Goal: Task Accomplishment & Management: Check status

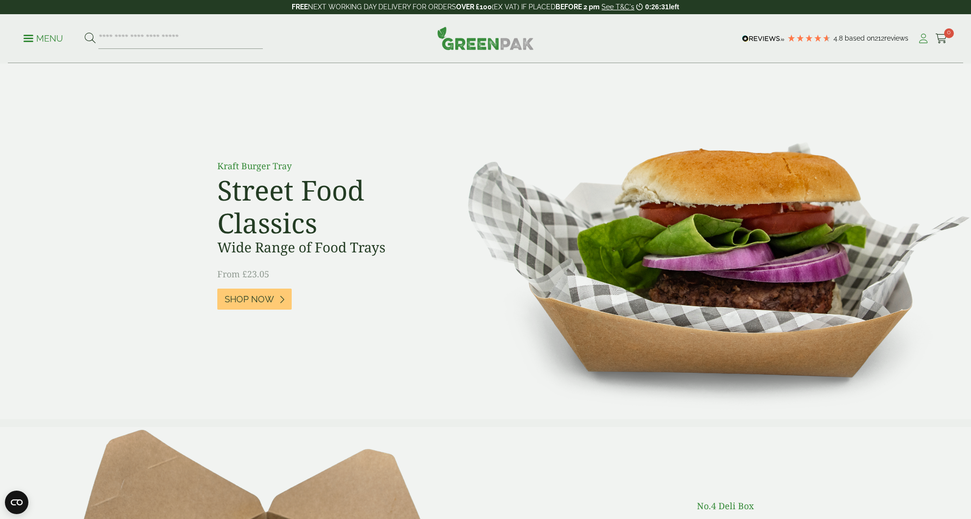
scroll to position [4, 0]
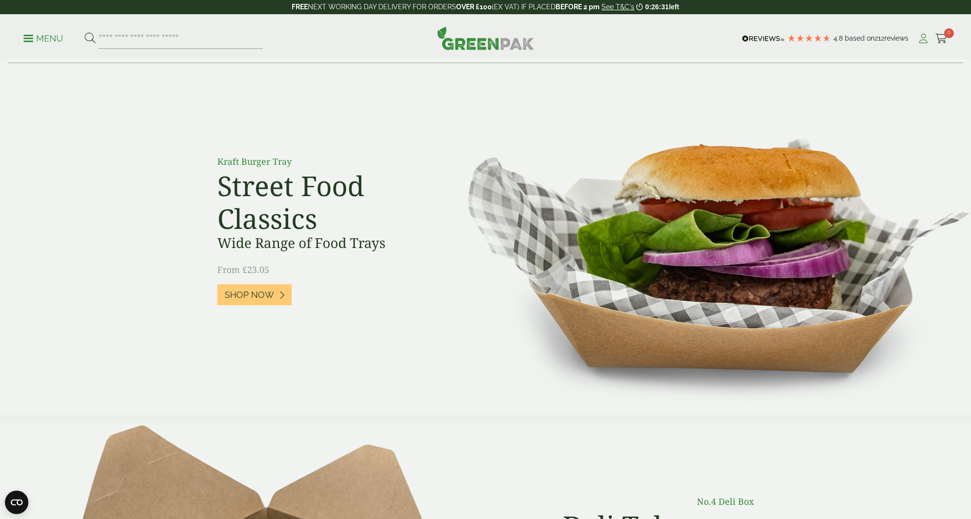
click at [921, 40] on icon at bounding box center [923, 39] width 12 height 10
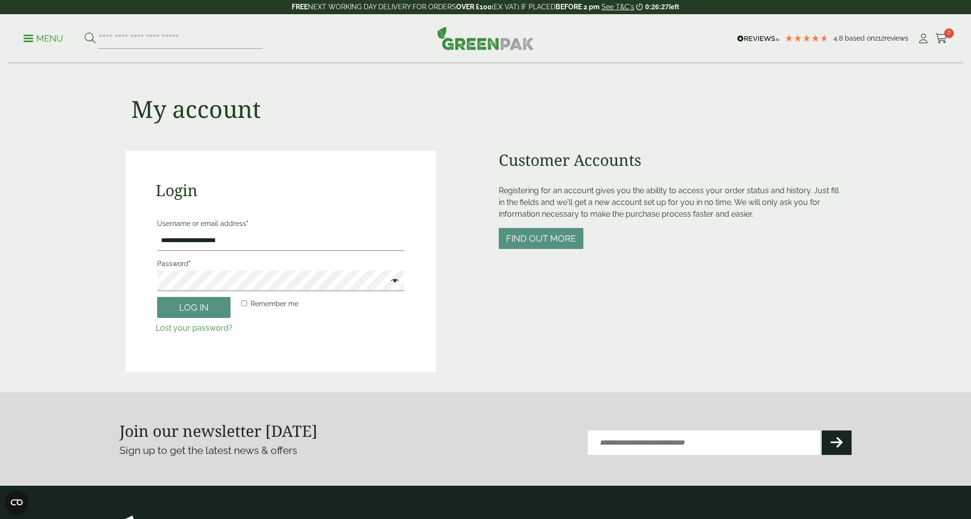
type input "**********"
click at [194, 307] on button "Log in" at bounding box center [193, 307] width 73 height 21
click at [182, 305] on button "Log in" at bounding box center [193, 307] width 73 height 21
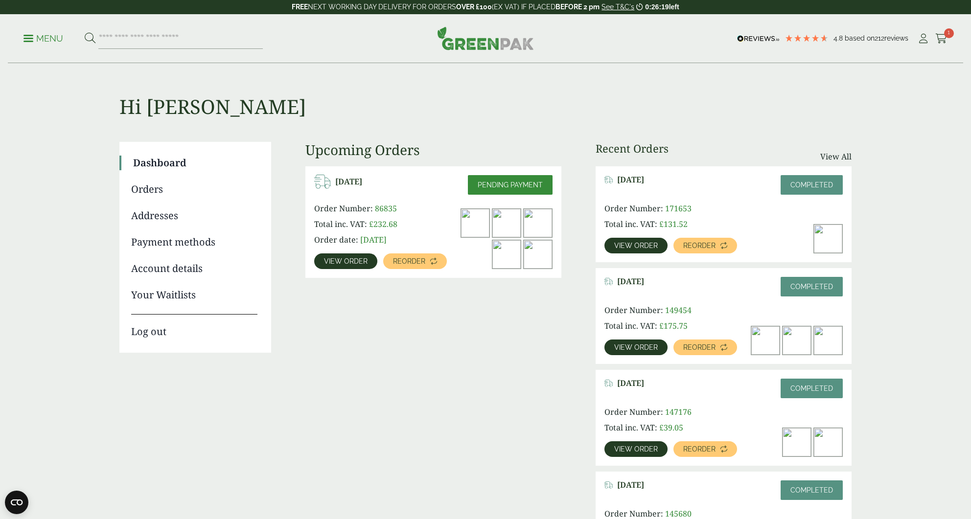
click at [536, 253] on img at bounding box center [538, 254] width 28 height 28
click at [348, 260] on span "View order" at bounding box center [346, 261] width 44 height 7
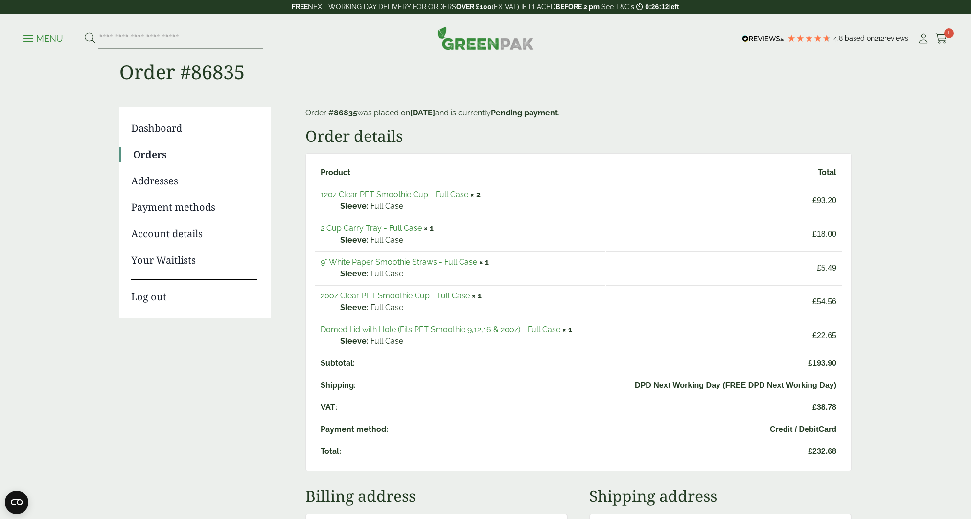
scroll to position [36, 0]
click at [384, 330] on link "Domed Lid with Hole (Fits PET Smoothie 9,12,16 & 20oz) - Full Case" at bounding box center [441, 328] width 240 height 9
